Goal: Check status: Check status

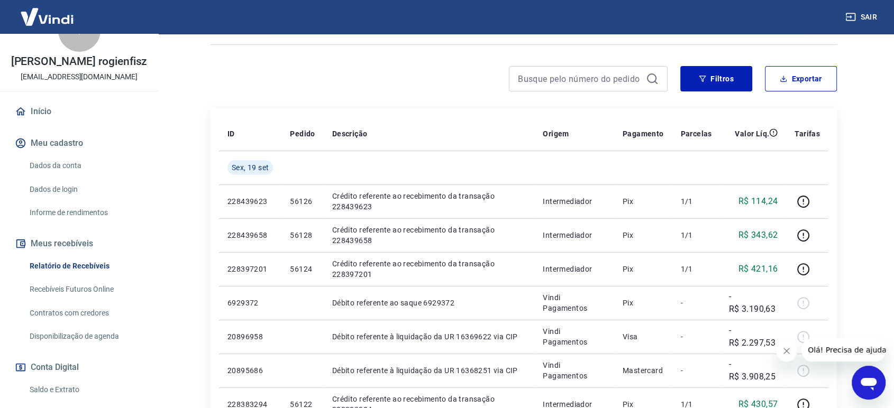
scroll to position [59, 0]
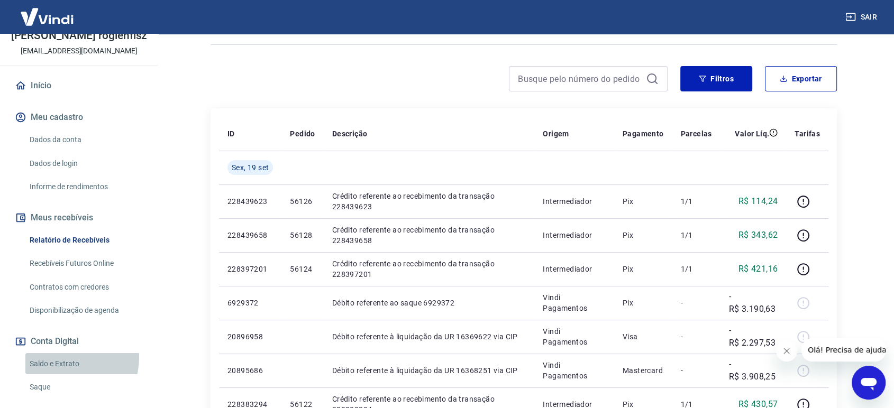
click at [70, 359] on link "Saldo e Extrato" at bounding box center [85, 364] width 120 height 22
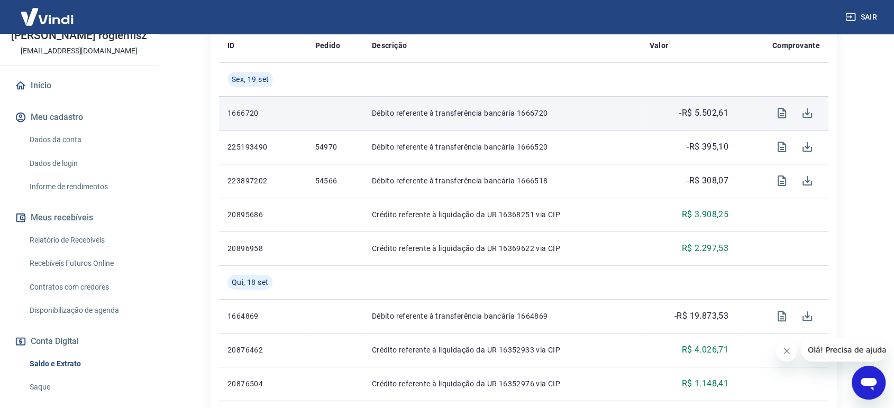
scroll to position [294, 0]
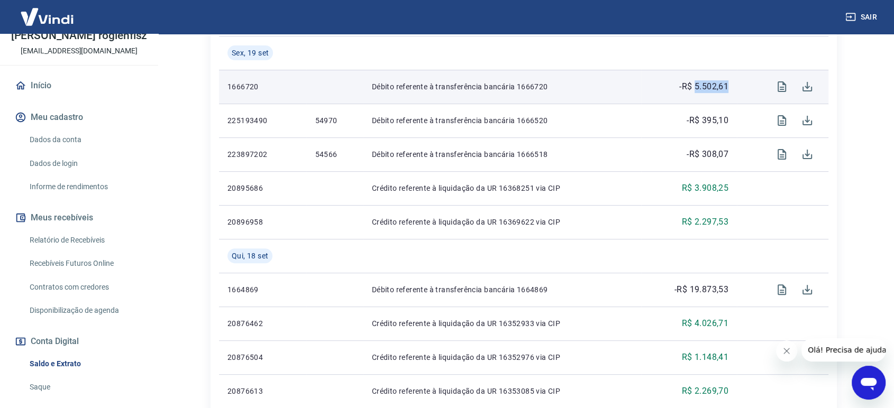
drag, startPoint x: 733, startPoint y: 89, endPoint x: 695, endPoint y: 90, distance: 38.1
click at [695, 90] on td "-R$ 5.502,61" at bounding box center [689, 87] width 96 height 34
copy p "5.502,61"
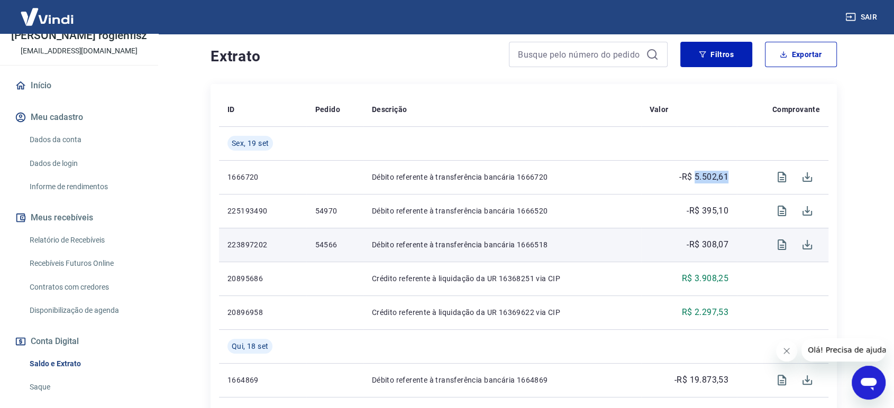
scroll to position [59, 0]
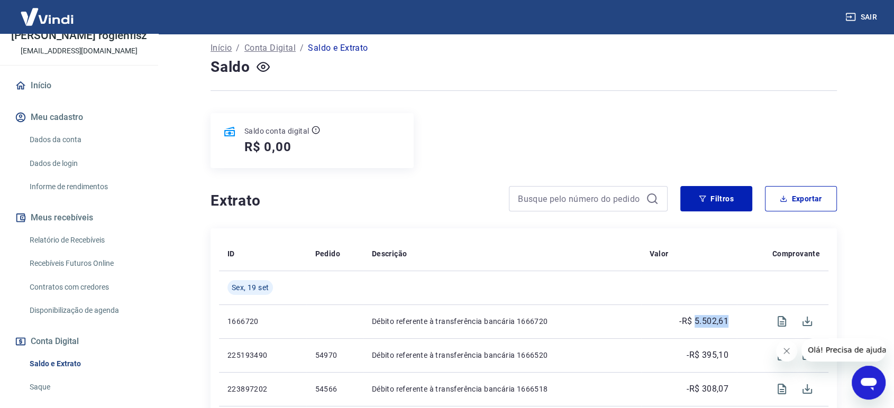
click at [84, 266] on link "Recebíveis Futuros Online" at bounding box center [85, 264] width 120 height 22
click at [84, 241] on link "Relatório de Recebíveis" at bounding box center [85, 241] width 120 height 22
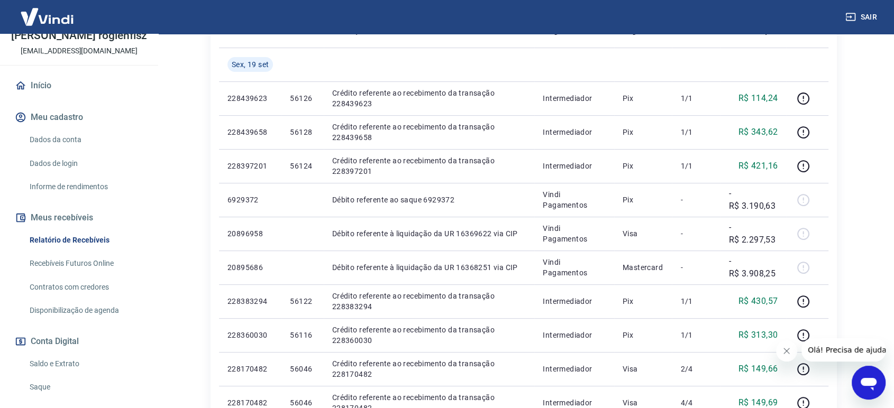
scroll to position [235, 0]
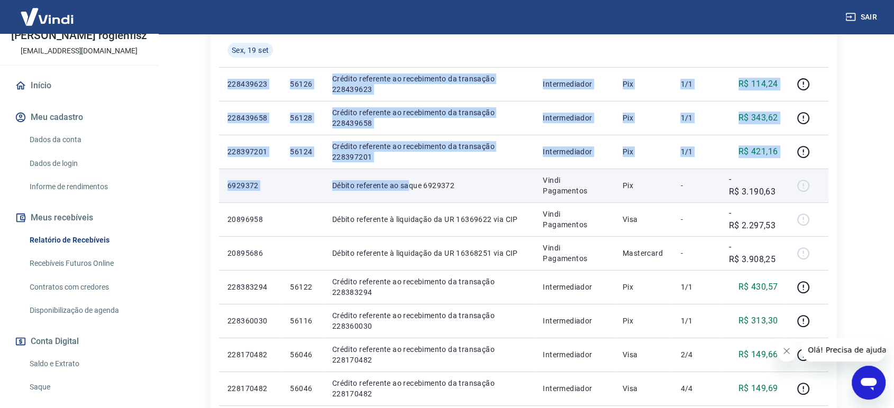
drag, startPoint x: 220, startPoint y: 84, endPoint x: 408, endPoint y: 189, distance: 215.3
click at [408, 189] on tbody "[DATE] 228439623 56126 Crédito referente ao recebimento da transação 228439623 …" at bounding box center [524, 388] width 610 height 711
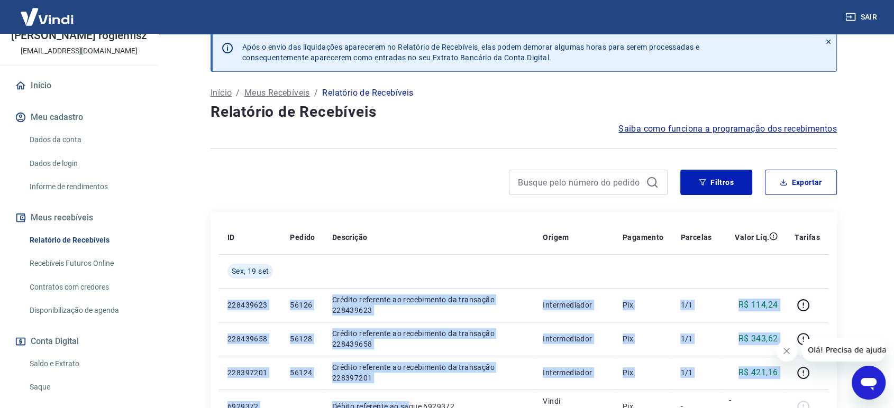
scroll to position [0, 0]
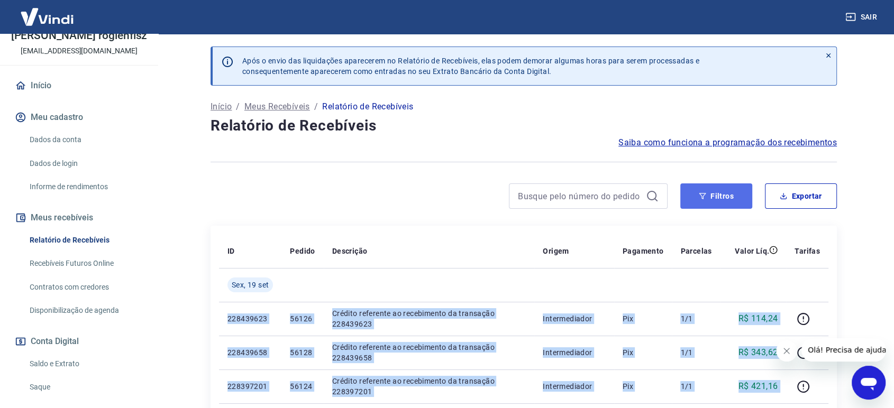
click at [713, 202] on button "Filtros" at bounding box center [716, 196] width 72 height 25
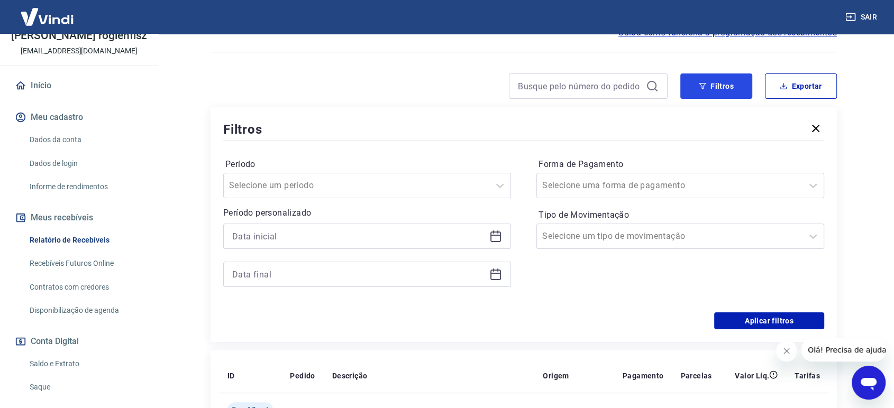
scroll to position [117, 0]
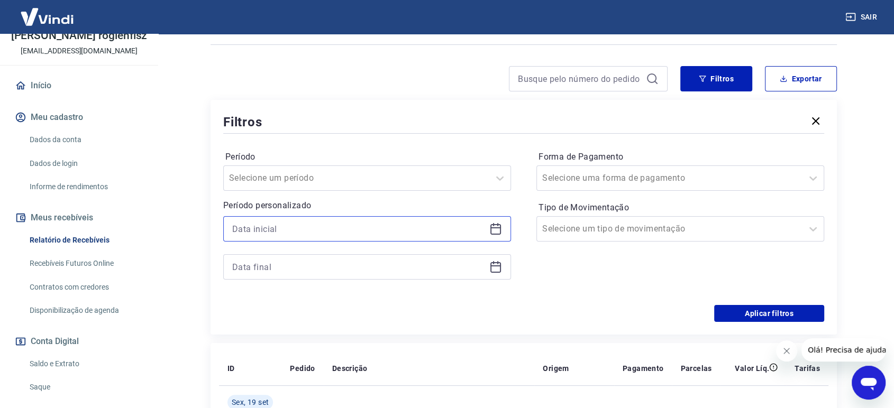
click at [369, 233] on input at bounding box center [358, 229] width 253 height 16
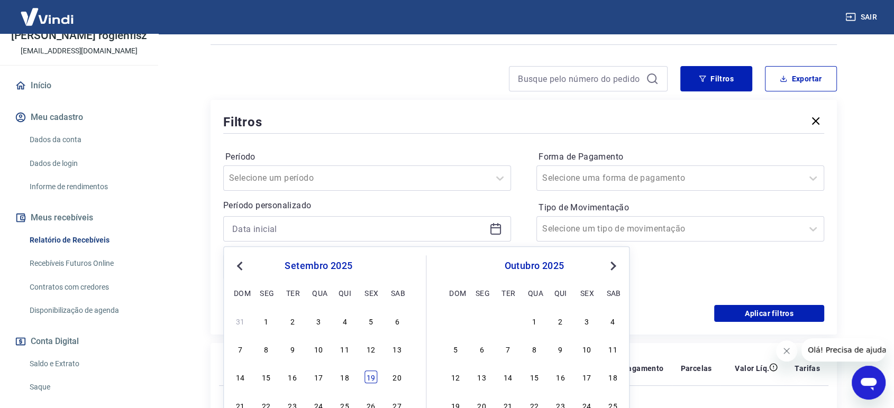
click at [373, 377] on div "19" at bounding box center [371, 377] width 13 height 13
type input "[DATE]"
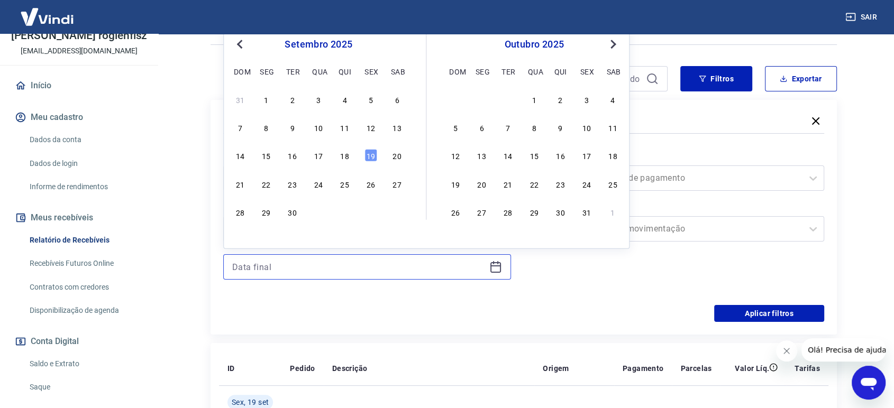
click at [407, 269] on input at bounding box center [358, 267] width 253 height 16
drag, startPoint x: 373, startPoint y: 160, endPoint x: 550, endPoint y: 122, distance: 181.8
click at [373, 160] on div "19" at bounding box center [371, 155] width 13 height 13
type input "[DATE]"
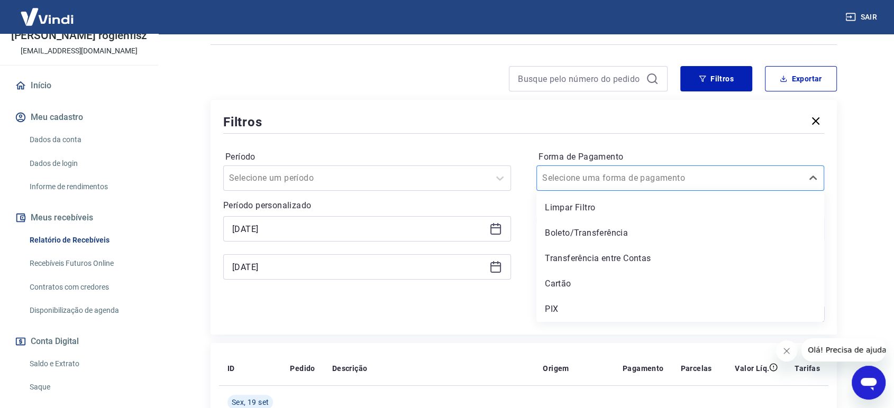
click at [618, 172] on input "Forma de Pagamento" at bounding box center [595, 178] width 107 height 13
click at [579, 284] on div "Cartão" at bounding box center [681, 284] width 288 height 21
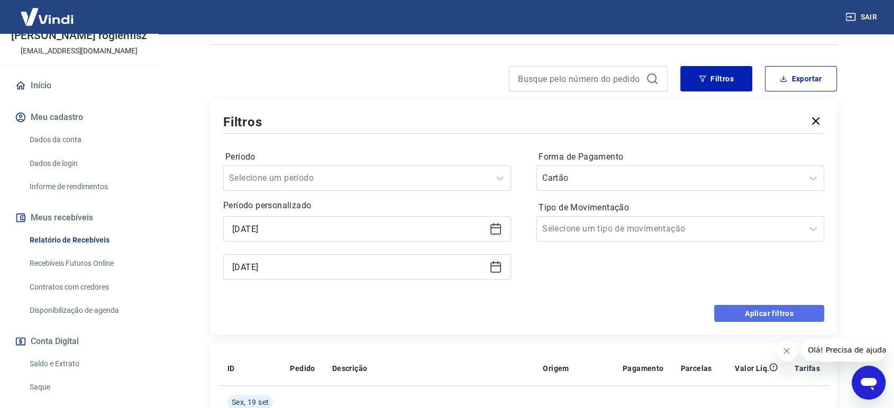
click at [780, 314] on button "Aplicar filtros" at bounding box center [769, 313] width 110 height 17
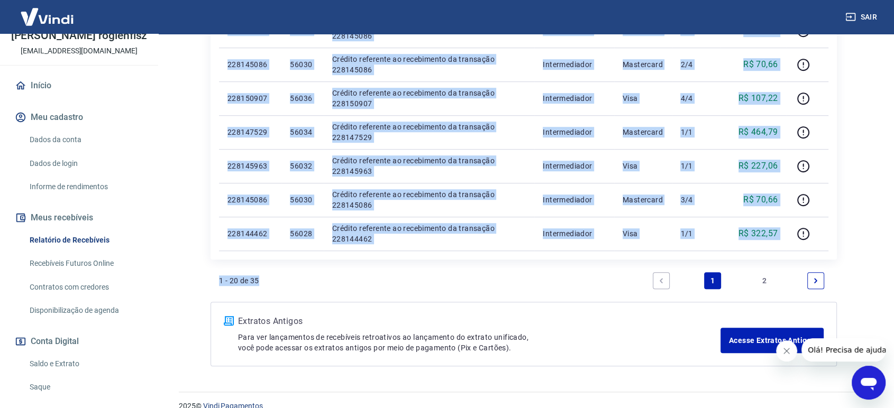
scroll to position [744, 0]
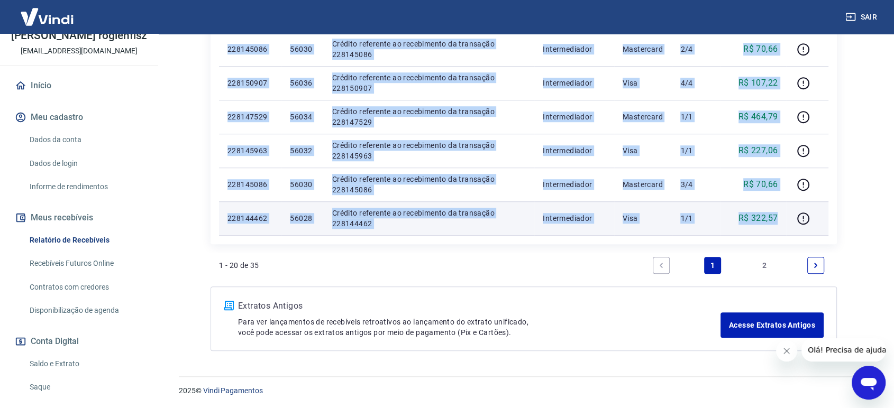
drag, startPoint x: 228, startPoint y: 197, endPoint x: 783, endPoint y: 234, distance: 556.9
copy tbody "48091206 Loremi dolorsita c adipiscing el SE 12575579 doe TEM Incid Utlaboreet …"
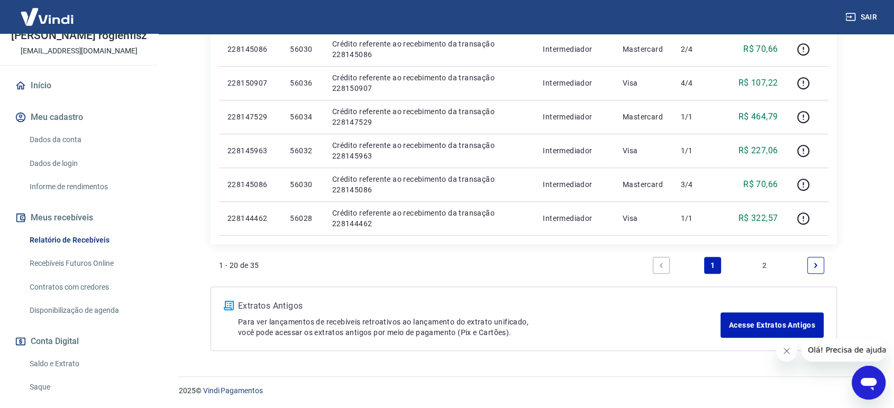
click at [765, 268] on link "2" at bounding box center [764, 265] width 17 height 17
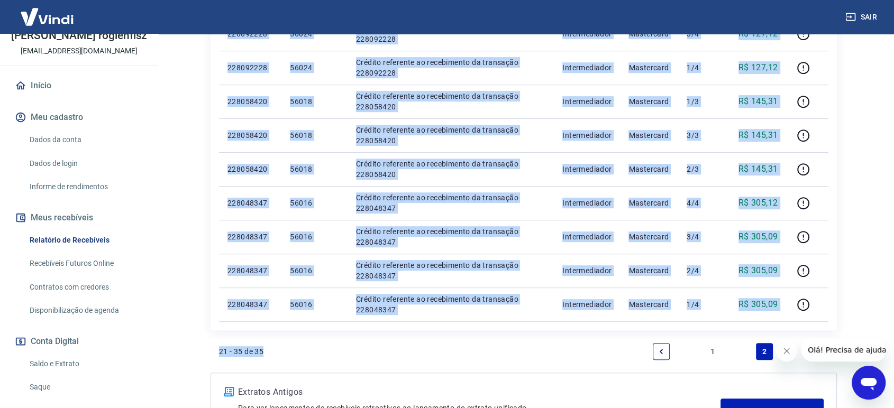
scroll to position [575, 0]
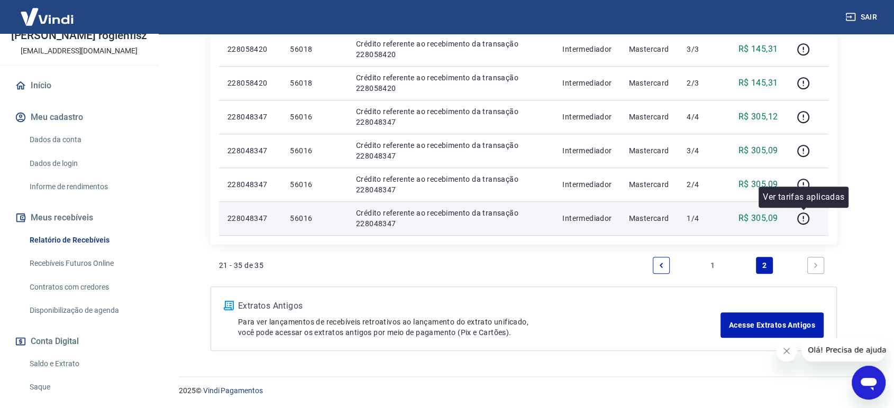
drag, startPoint x: 226, startPoint y: 196, endPoint x: 791, endPoint y: 227, distance: 564.9
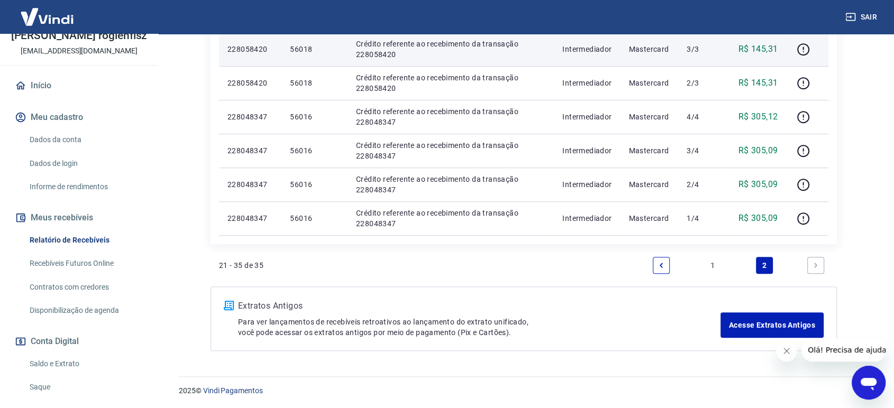
copy table "ID Pedido Descrição Origem Pagamento Parcelas Valor Líq. Tarifas [DATE]"
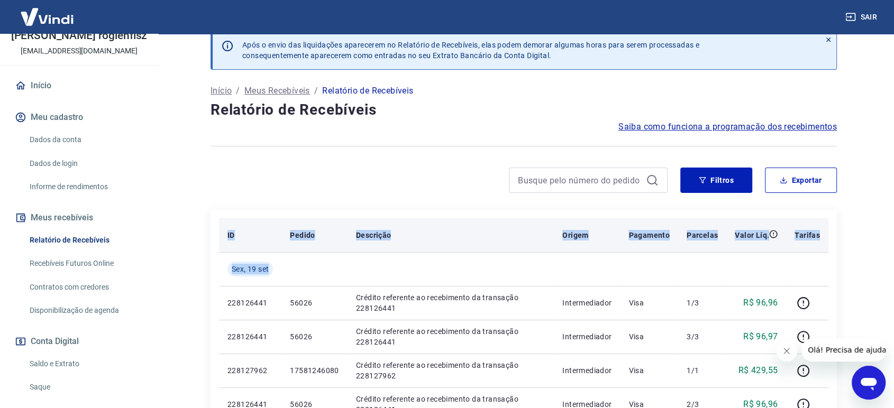
scroll to position [0, 0]
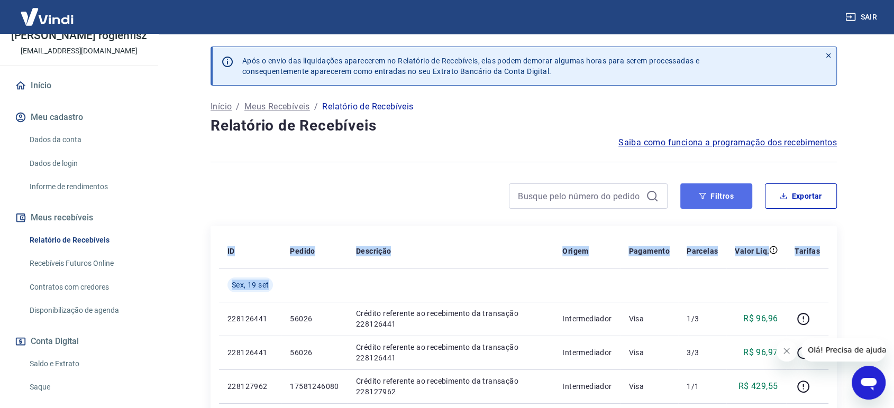
click at [718, 195] on button "Filtros" at bounding box center [716, 196] width 72 height 25
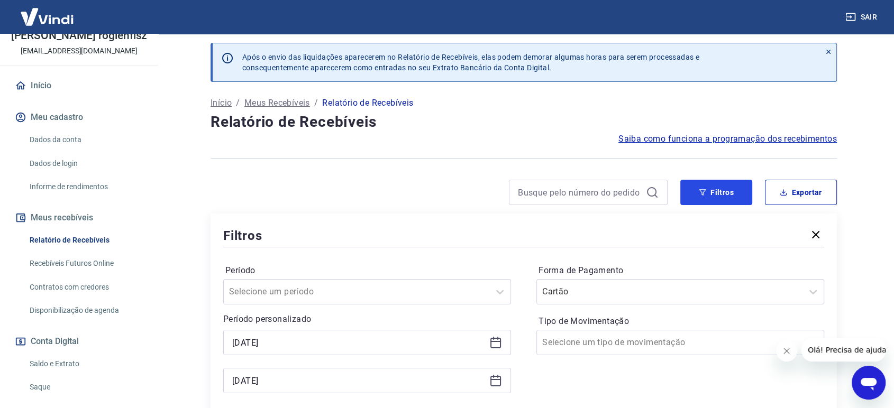
scroll to position [117, 0]
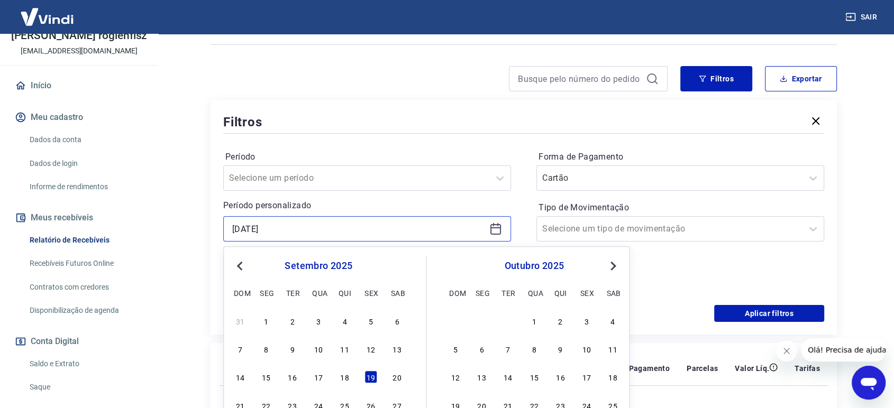
click at [240, 231] on input "[DATE]" at bounding box center [358, 229] width 253 height 16
drag, startPoint x: 343, startPoint y: 380, endPoint x: 292, endPoint y: 293, distance: 100.6
click at [342, 380] on div "18" at bounding box center [345, 377] width 13 height 13
type input "[DATE]"
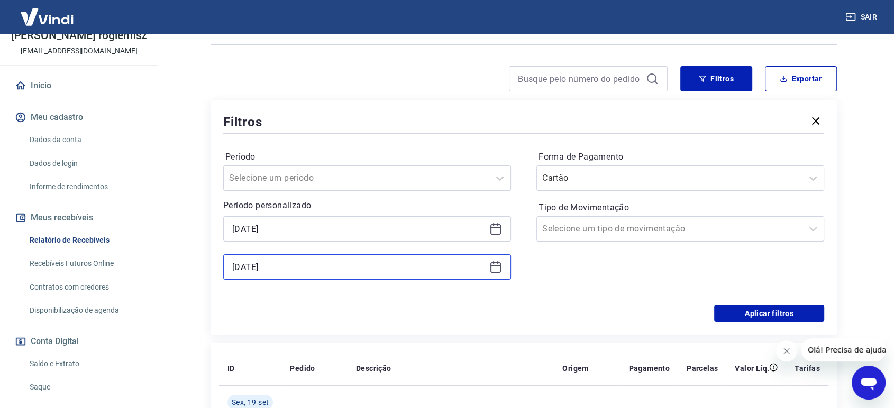
click at [265, 266] on input "[DATE]" at bounding box center [358, 267] width 253 height 16
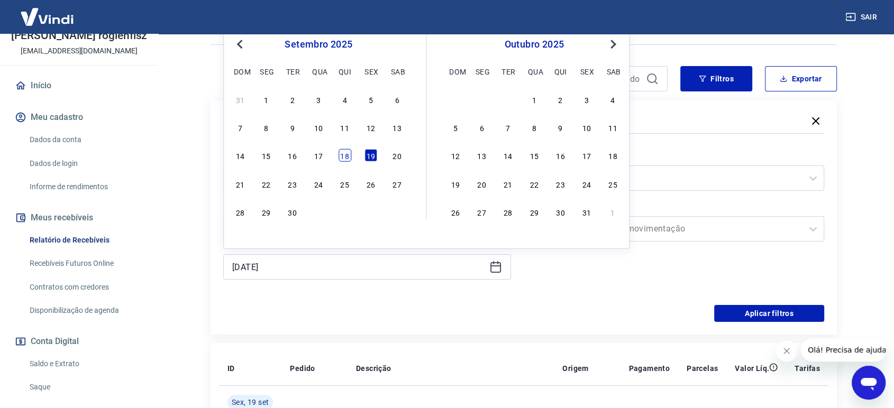
click at [347, 160] on div "18" at bounding box center [345, 155] width 13 height 13
type input "[DATE]"
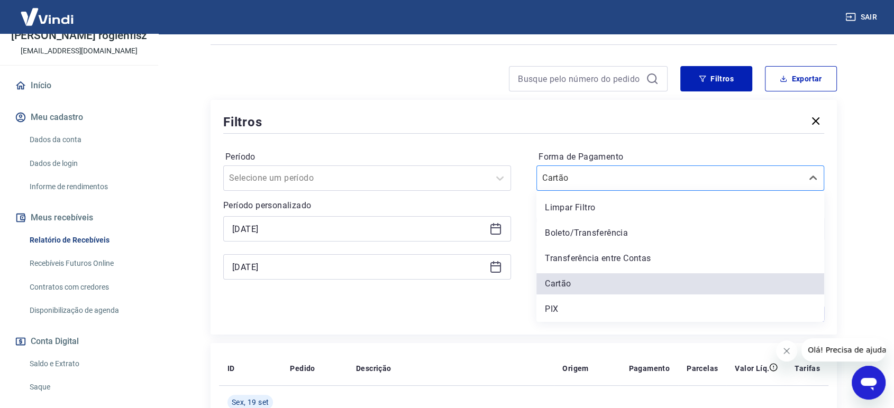
click at [620, 177] on input "Forma de Pagamento" at bounding box center [595, 178] width 107 height 13
click at [564, 306] on div "PIX" at bounding box center [681, 309] width 288 height 21
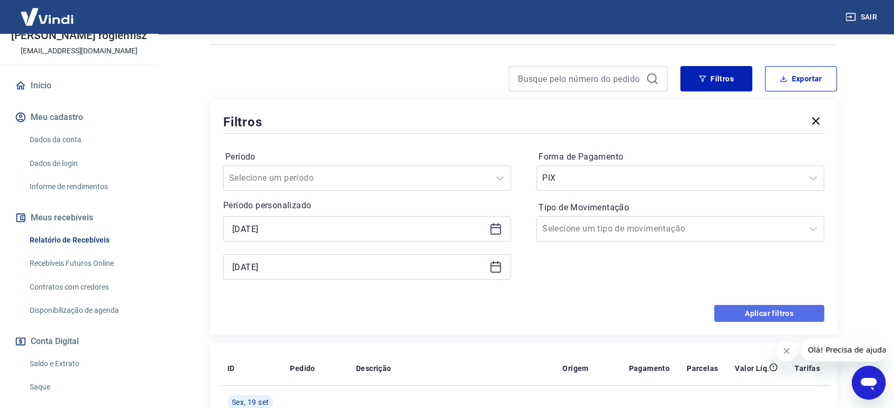
click at [761, 314] on button "Aplicar filtros" at bounding box center [769, 313] width 110 height 17
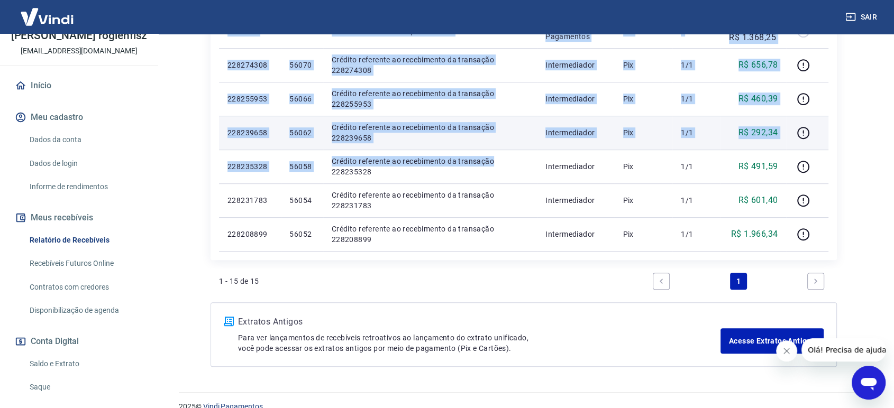
scroll to position [575, 0]
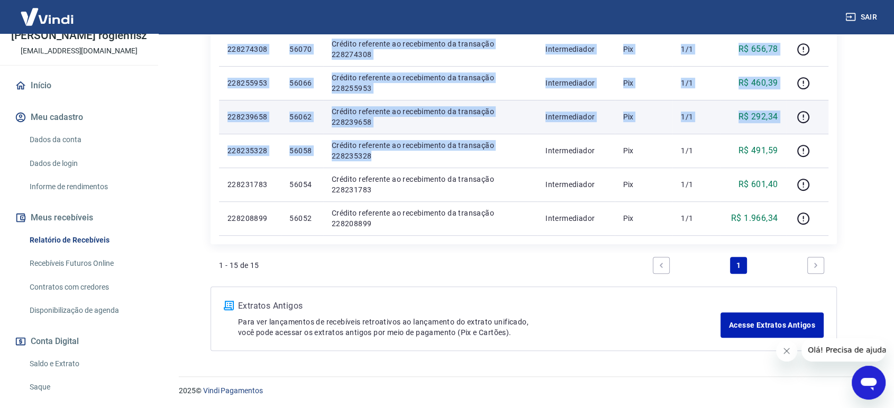
drag, startPoint x: 223, startPoint y: 139, endPoint x: 530, endPoint y: 155, distance: 307.8
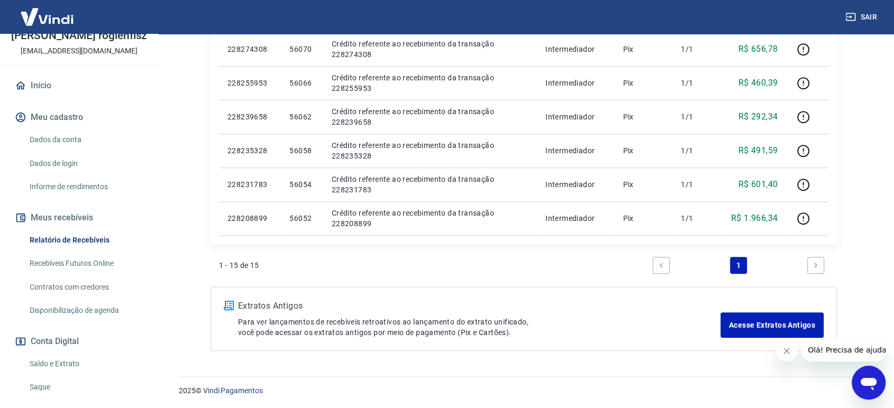
drag, startPoint x: 189, startPoint y: 125, endPoint x: 420, endPoint y: 0, distance: 262.6
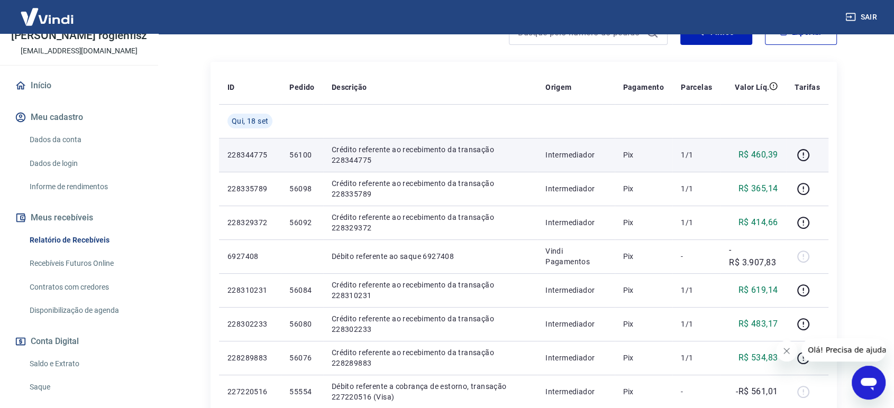
scroll to position [163, 0]
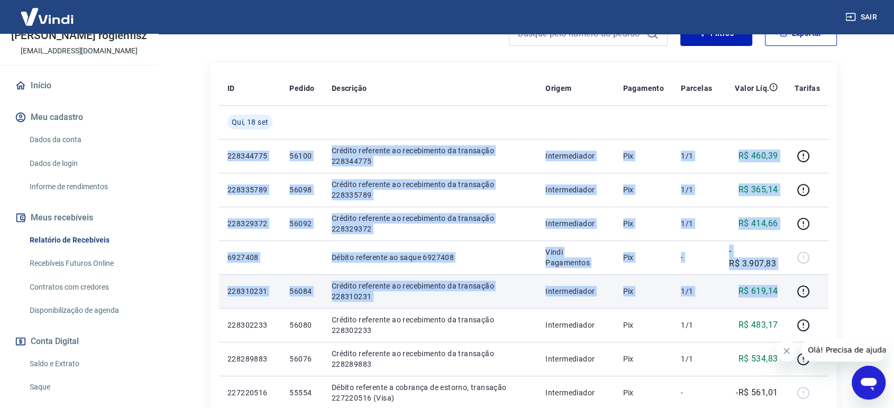
drag, startPoint x: 223, startPoint y: 154, endPoint x: 783, endPoint y: 290, distance: 576.6
click at [783, 290] on tbody "[DATE] 228344775 56100 Crédito referente ao recebimento da transação 228344775 …" at bounding box center [524, 376] width 610 height 542
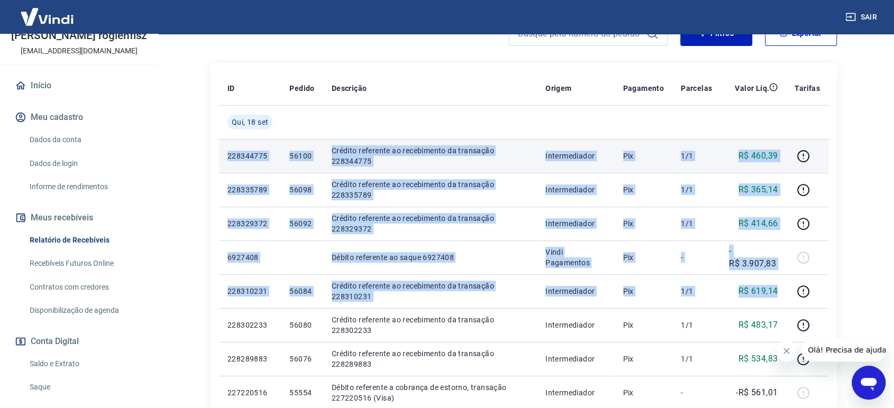
copy tbody "228344775 56100 Crédito referente ao recebimento da transação 228344775 Interme…"
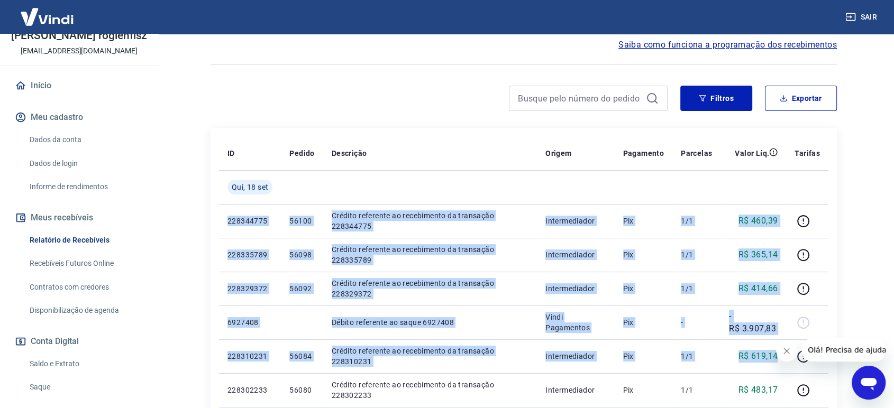
scroll to position [46, 0]
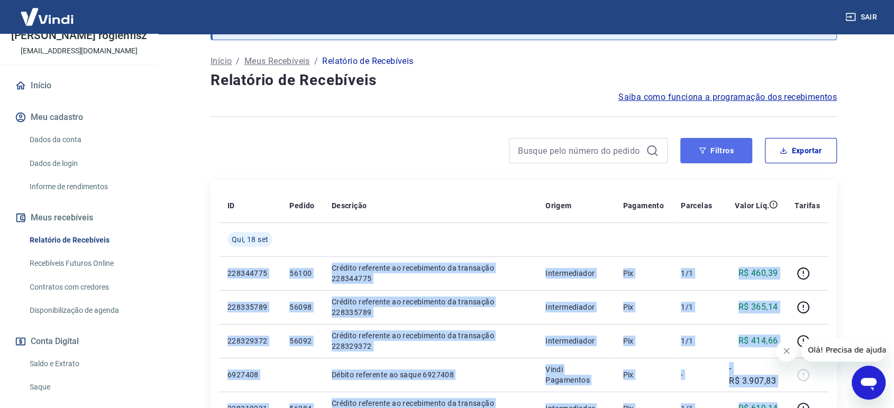
click at [724, 152] on button "Filtros" at bounding box center [716, 150] width 72 height 25
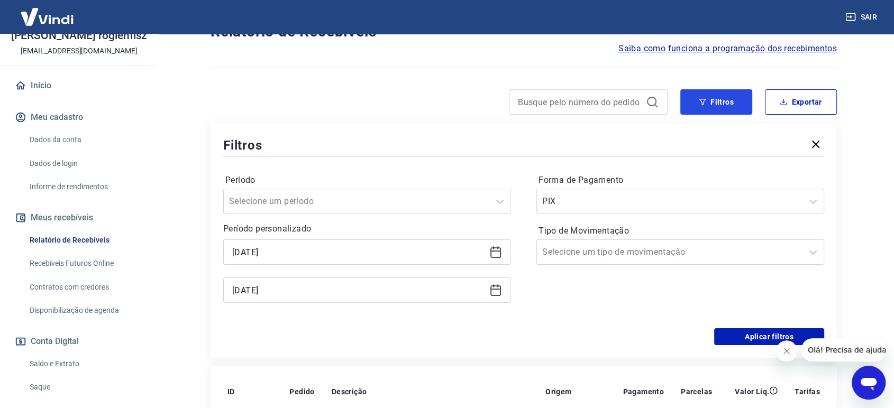
scroll to position [163, 0]
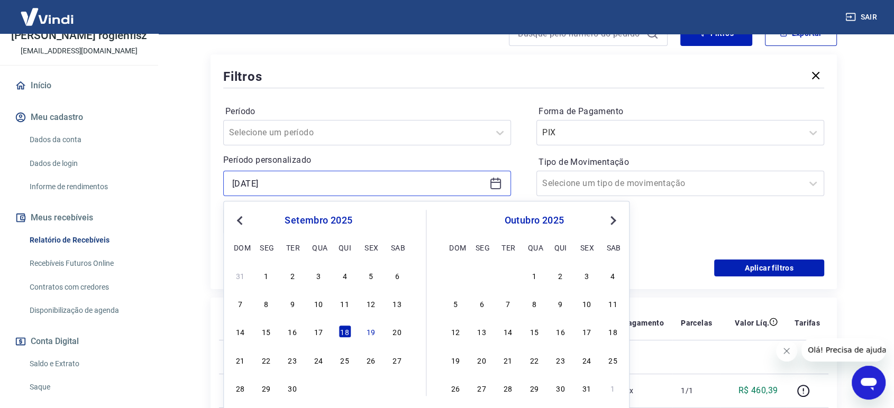
click at [313, 180] on input "[DATE]" at bounding box center [358, 184] width 253 height 16
click at [368, 333] on div "19" at bounding box center [371, 332] width 13 height 13
type input "[DATE]"
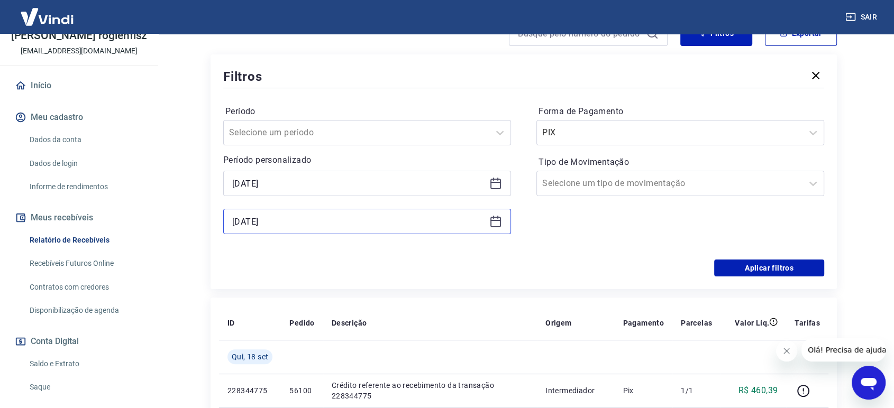
click at [311, 217] on input "[DATE]" at bounding box center [358, 222] width 253 height 16
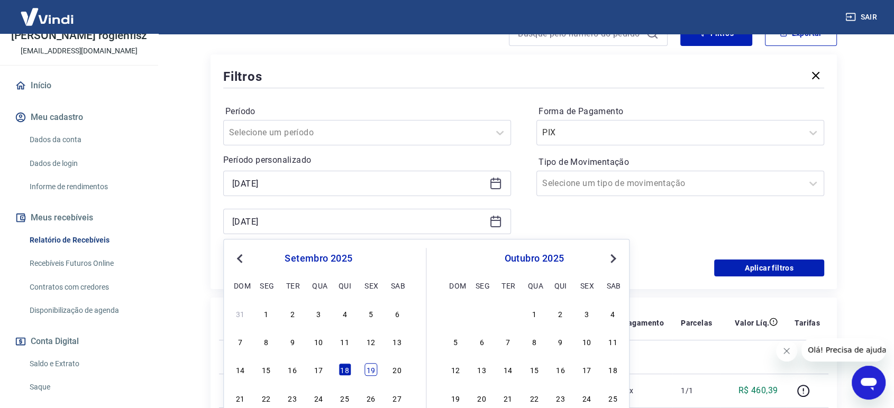
click at [369, 371] on div "19" at bounding box center [371, 370] width 13 height 13
type input "[DATE]"
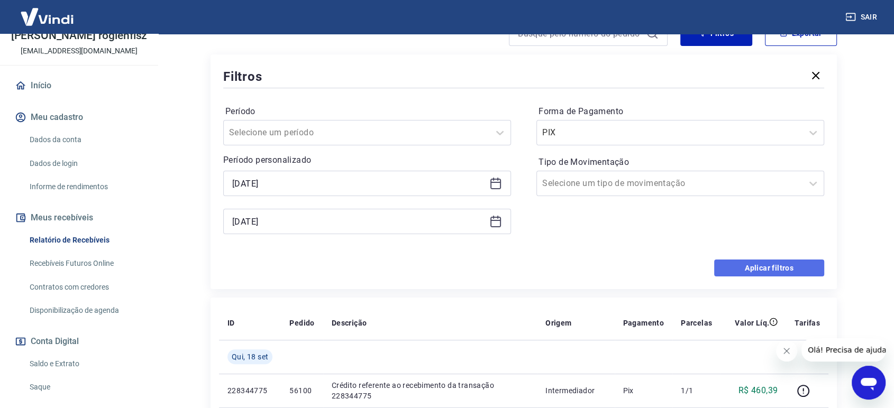
click at [734, 267] on button "Aplicar filtros" at bounding box center [769, 268] width 110 height 17
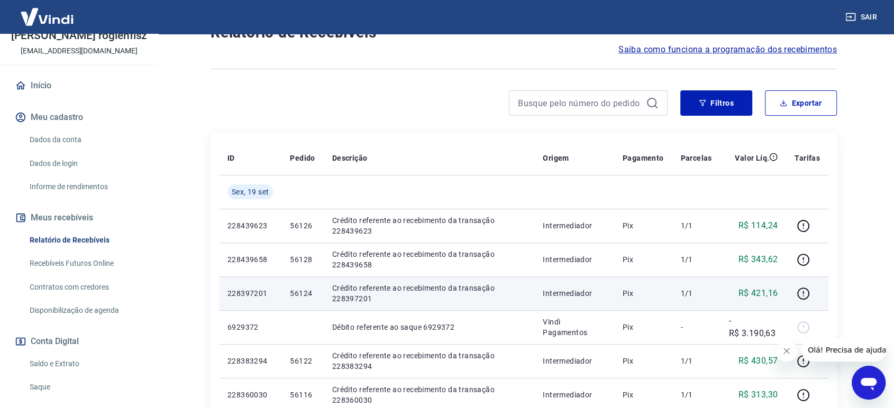
scroll to position [176, 0]
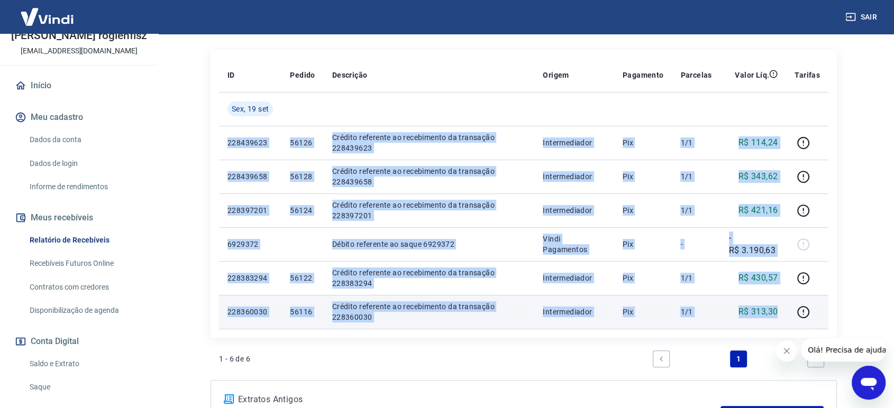
drag, startPoint x: 225, startPoint y: 142, endPoint x: 780, endPoint y: 308, distance: 579.3
click at [780, 308] on tbody "[DATE] 228439623 56126 Crédito referente ao recebimento da transação 228439623 …" at bounding box center [524, 210] width 610 height 237
copy tbody "228439623 56126 Crédito referente ao recebimento da transação 228439623 Interme…"
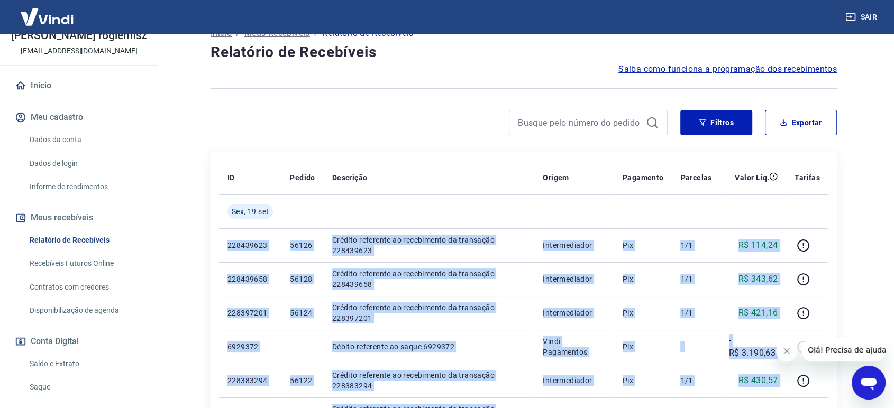
scroll to position [0, 0]
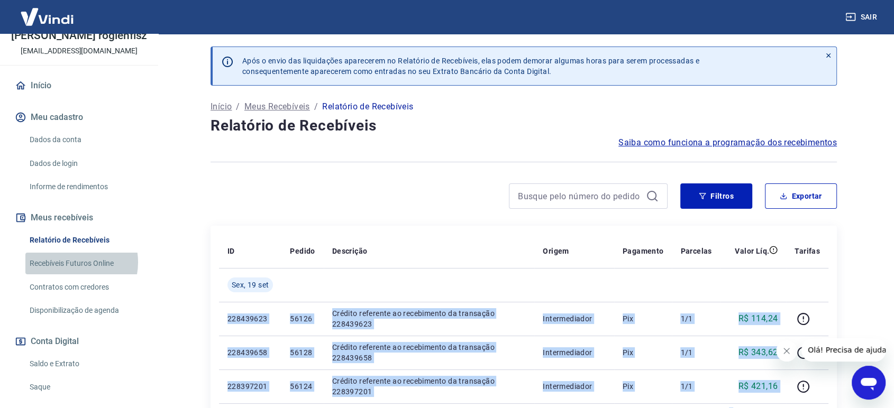
click at [69, 262] on link "Recebíveis Futuros Online" at bounding box center [85, 264] width 120 height 22
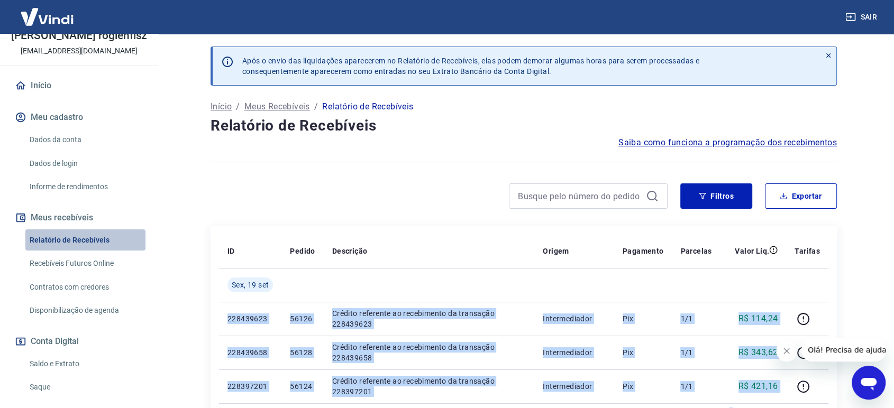
click at [88, 238] on link "Relatório de Recebíveis" at bounding box center [85, 241] width 120 height 22
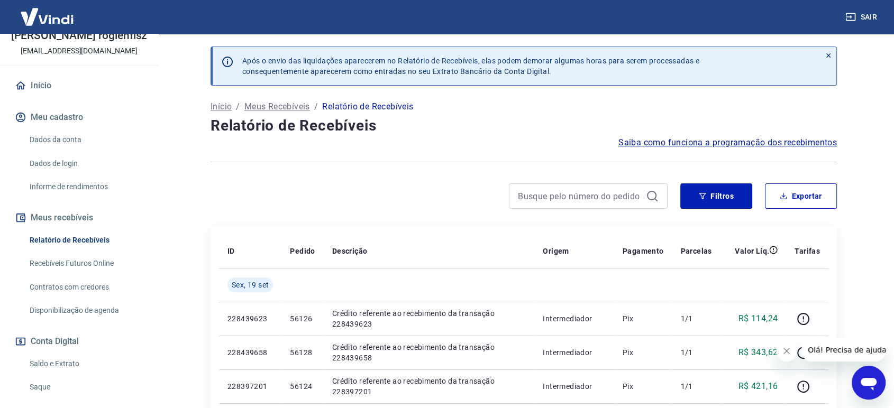
click at [75, 361] on link "Saldo e Extrato" at bounding box center [85, 364] width 120 height 22
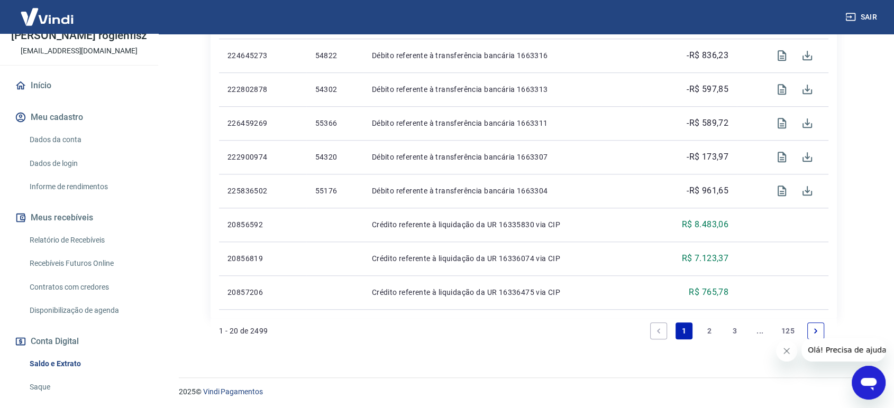
scroll to position [801, 0]
click at [708, 329] on link "2" at bounding box center [709, 329] width 17 height 17
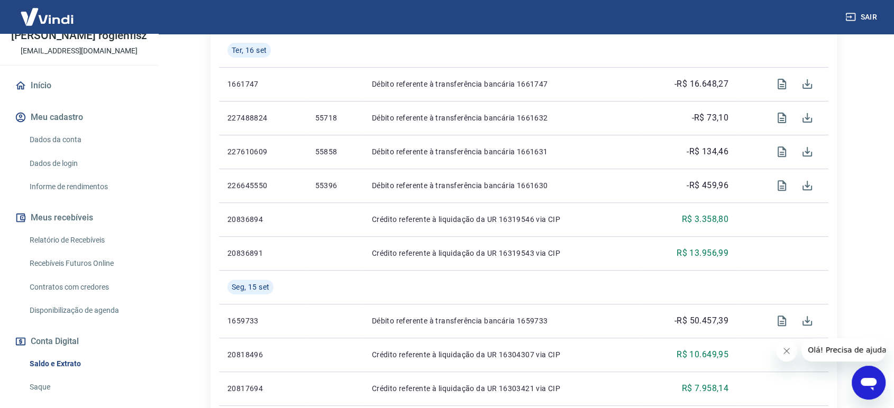
scroll to position [305, 0]
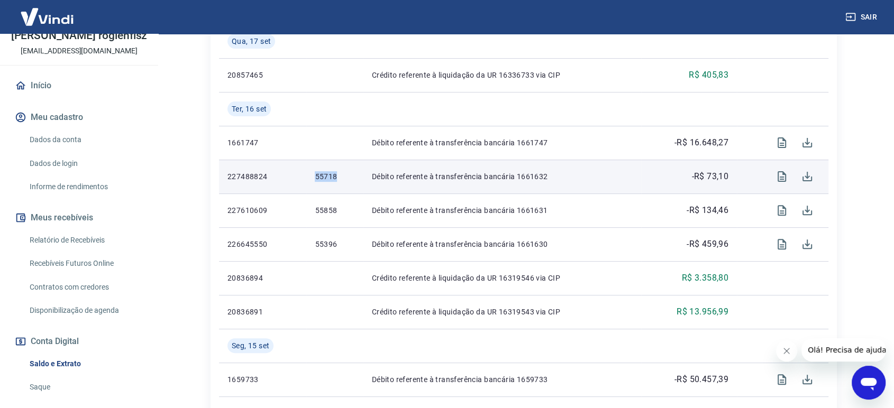
drag, startPoint x: 312, startPoint y: 177, endPoint x: 351, endPoint y: 177, distance: 39.7
click at [351, 177] on td "55718" at bounding box center [334, 177] width 57 height 34
copy p "55718"
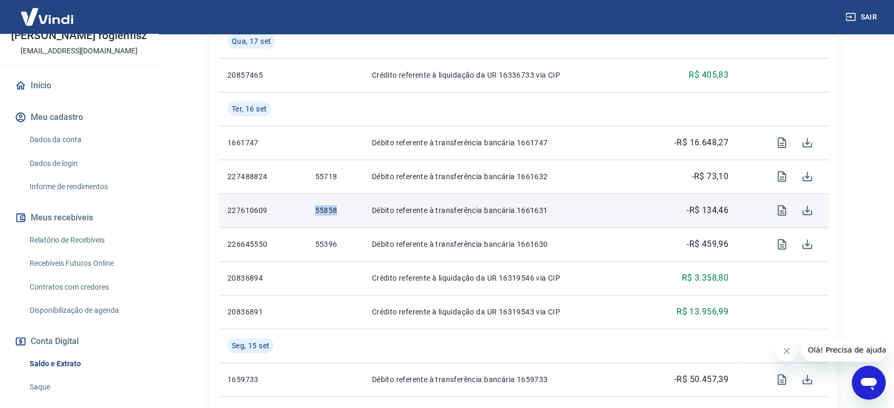
drag, startPoint x: 313, startPoint y: 208, endPoint x: 343, endPoint y: 211, distance: 29.7
click at [343, 211] on td "55858" at bounding box center [334, 211] width 57 height 34
copy p "55858"
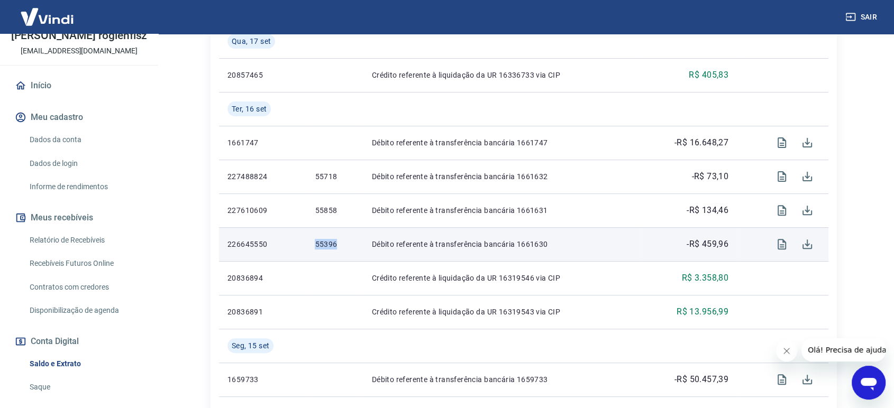
drag, startPoint x: 314, startPoint y: 243, endPoint x: 346, endPoint y: 243, distance: 32.3
click at [346, 243] on td "55396" at bounding box center [334, 245] width 57 height 34
copy p "55396"
drag, startPoint x: 703, startPoint y: 246, endPoint x: 746, endPoint y: 251, distance: 43.2
click at [746, 251] on tr "226645550 55396 Débito referente à transferência bancária 1661630 -R$ 459,96" at bounding box center [524, 245] width 610 height 34
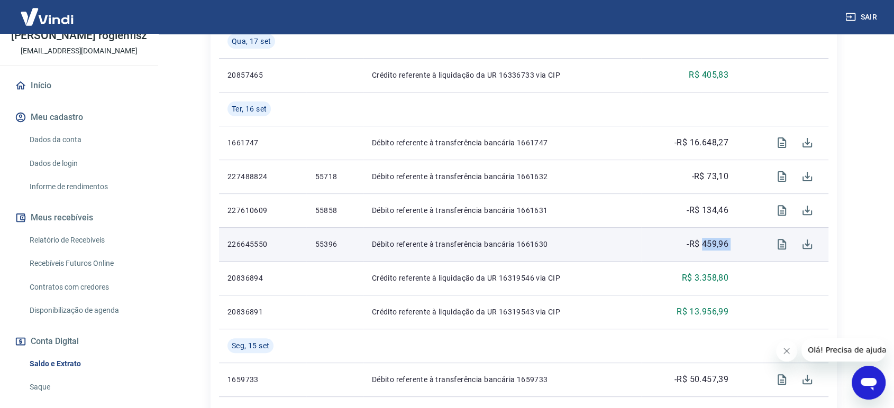
copy tr "459,96"
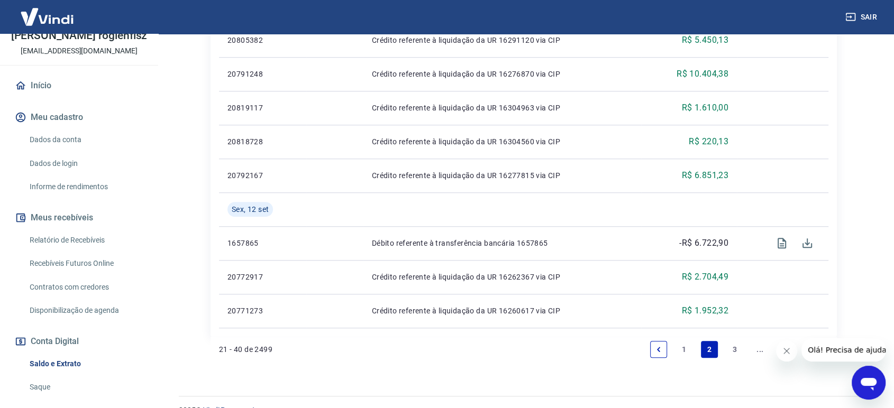
scroll to position [834, 0]
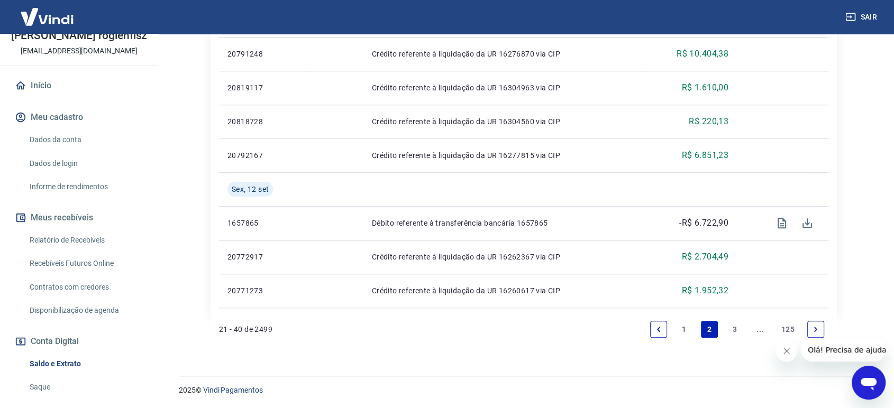
click at [685, 326] on link "1" at bounding box center [684, 329] width 17 height 17
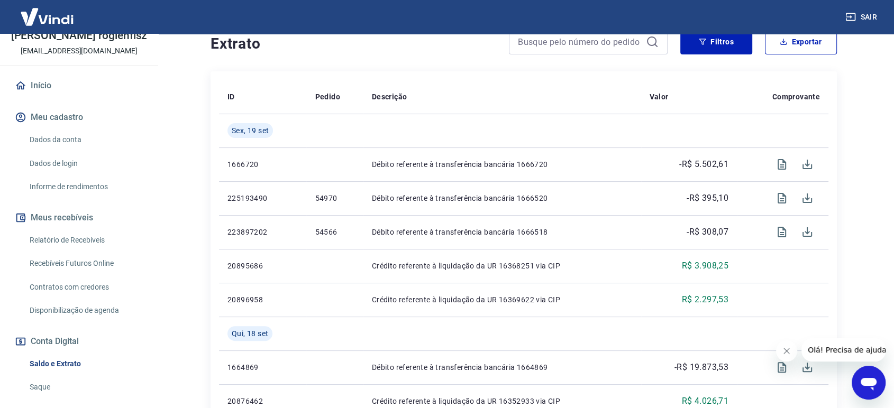
scroll to position [235, 0]
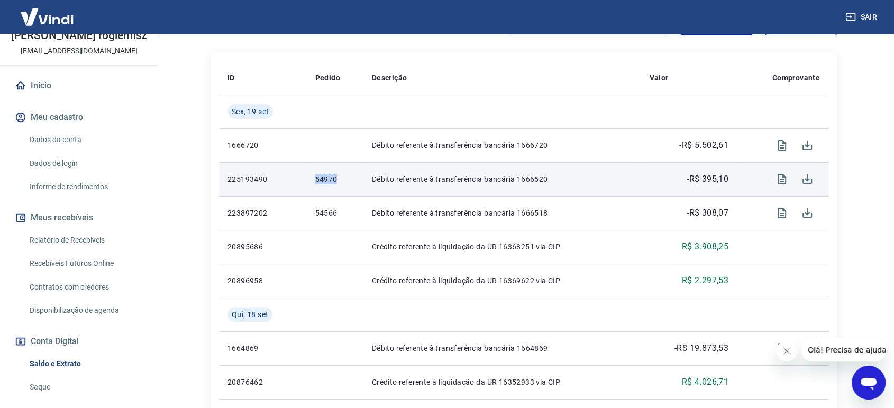
drag, startPoint x: 313, startPoint y: 179, endPoint x: 337, endPoint y: 180, distance: 23.3
click at [337, 180] on td "54970" at bounding box center [334, 179] width 57 height 34
copy p "54970"
